Goal: Transaction & Acquisition: Purchase product/service

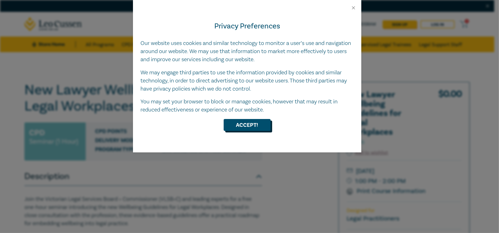
click at [239, 127] on button "Accept!" at bounding box center [247, 125] width 47 height 12
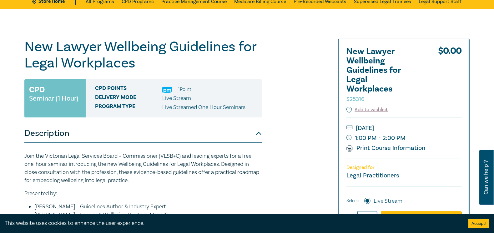
scroll to position [26, 0]
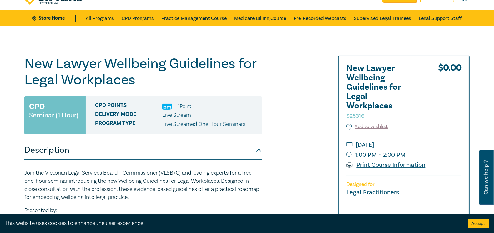
click at [368, 163] on link "Print Course Information" at bounding box center [385, 165] width 79 height 8
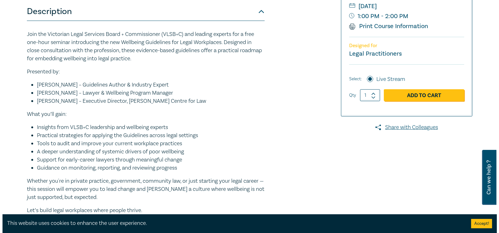
scroll to position [183, 0]
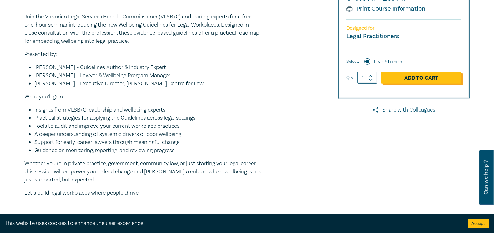
click at [430, 77] on link "Add to Cart" at bounding box center [421, 78] width 80 height 12
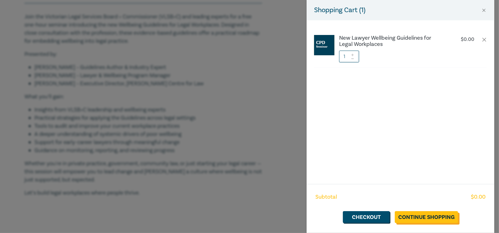
click at [429, 218] on link "Continue Shopping" at bounding box center [426, 217] width 63 height 12
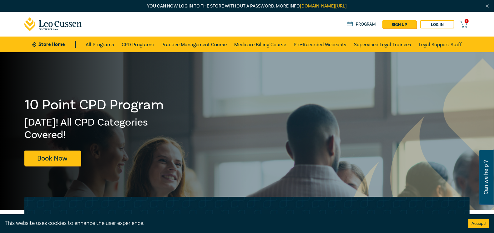
click at [474, 223] on button "Accept!" at bounding box center [478, 223] width 21 height 9
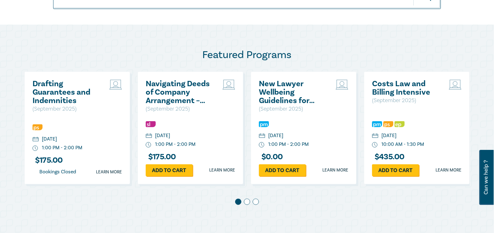
scroll to position [313, 0]
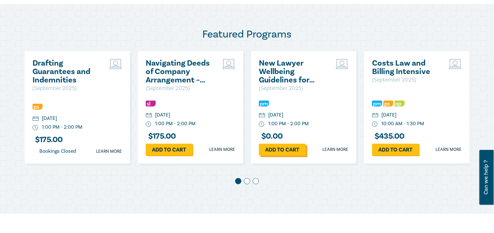
click at [282, 149] on link "Add to cart" at bounding box center [282, 150] width 47 height 12
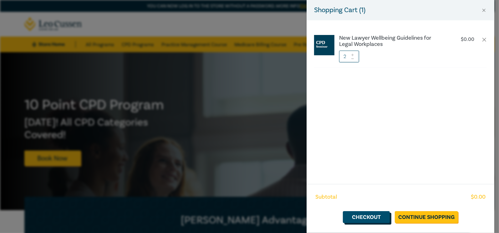
click at [368, 220] on link "Checkout" at bounding box center [366, 217] width 47 height 12
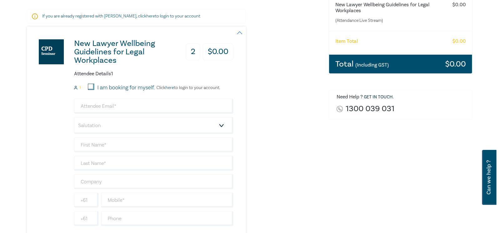
scroll to position [125, 0]
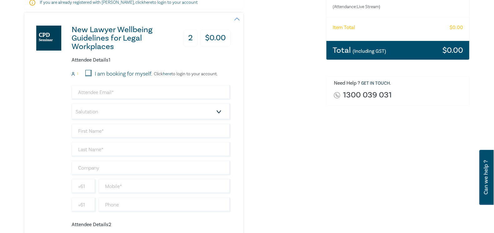
click at [89, 73] on input "I am booking for myself." at bounding box center [88, 73] width 6 height 6
checkbox input "true"
click at [180, 74] on p "Click here to login to your account." at bounding box center [184, 74] width 65 height 5
click at [169, 72] on link "here" at bounding box center [167, 74] width 8 height 6
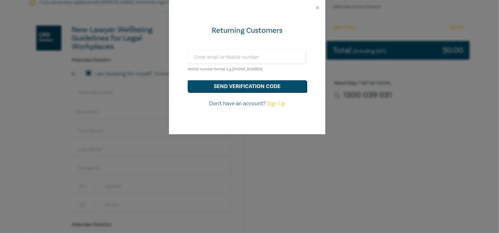
click at [277, 103] on link "Sign Up" at bounding box center [276, 103] width 18 height 7
select select "AU"
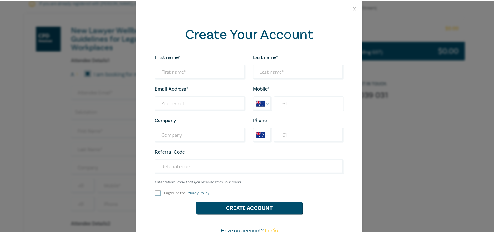
scroll to position [0, 0]
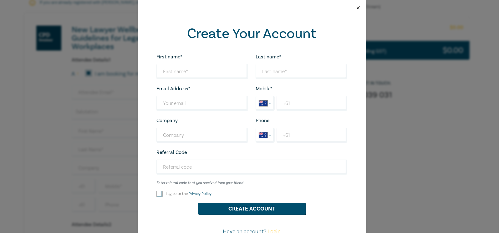
click at [356, 7] on button "Close" at bounding box center [358, 8] width 6 height 6
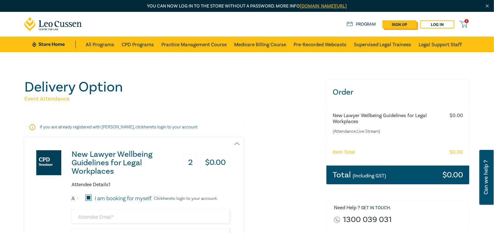
click at [401, 27] on link "sign up" at bounding box center [399, 24] width 34 height 8
select select "AU"
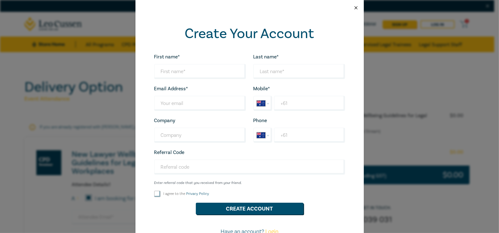
click at [353, 8] on button "Close" at bounding box center [356, 8] width 6 height 6
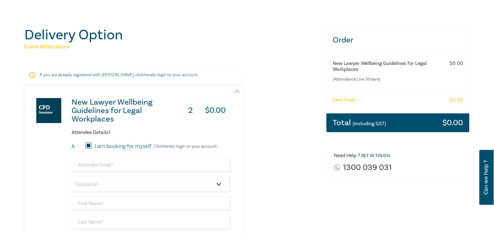
scroll to position [63, 0]
